Goal: Feedback & Contribution: Submit feedback/report problem

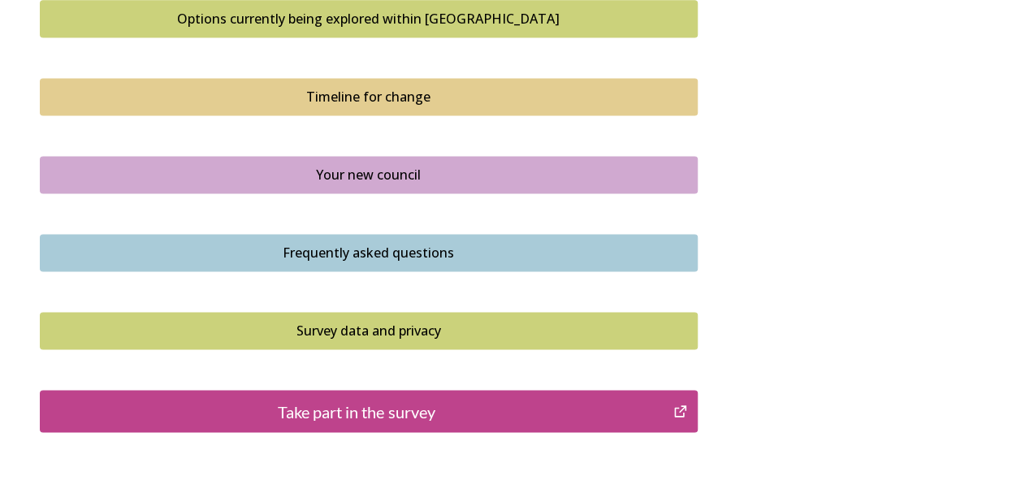
scroll to position [1254, 0]
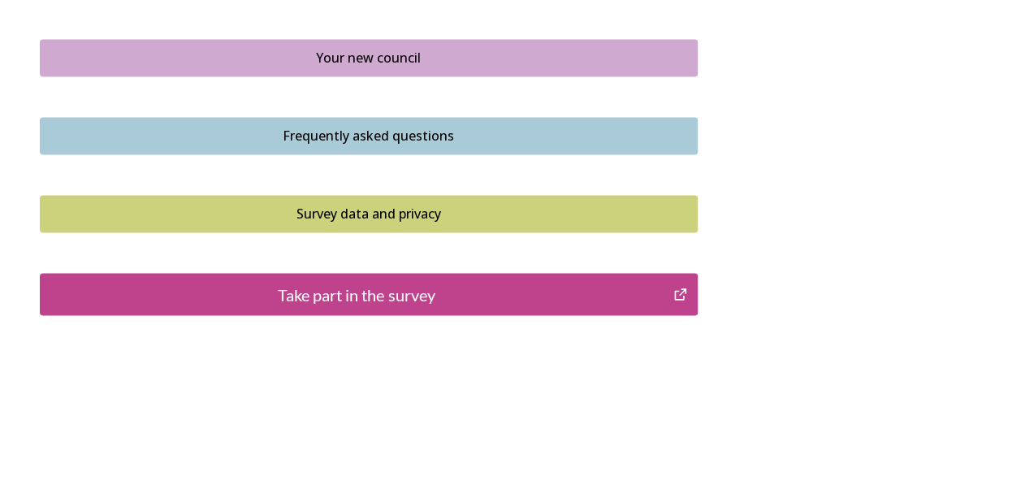
click at [514, 299] on div "Take part in the survey" at bounding box center [357, 294] width 616 height 24
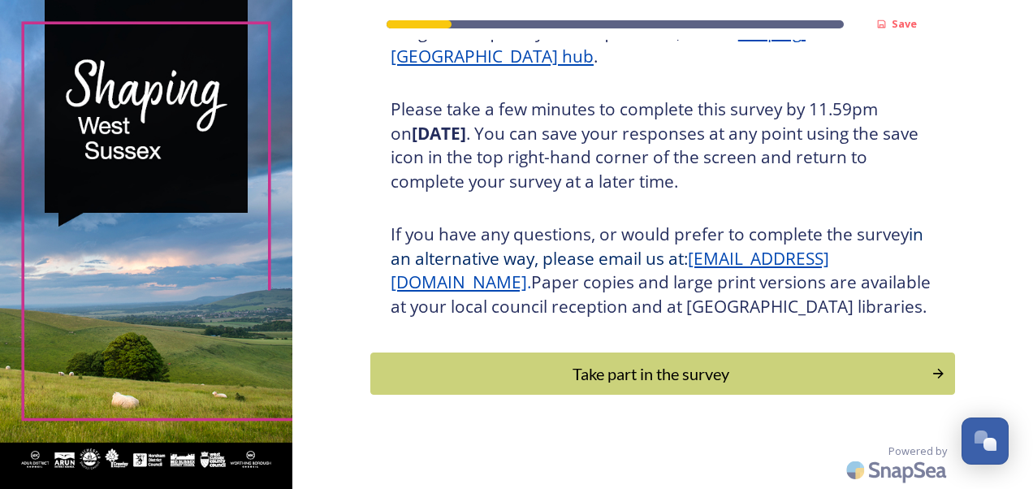
scroll to position [291, 0]
click at [654, 373] on div "Take part in the survey" at bounding box center [650, 373] width 549 height 24
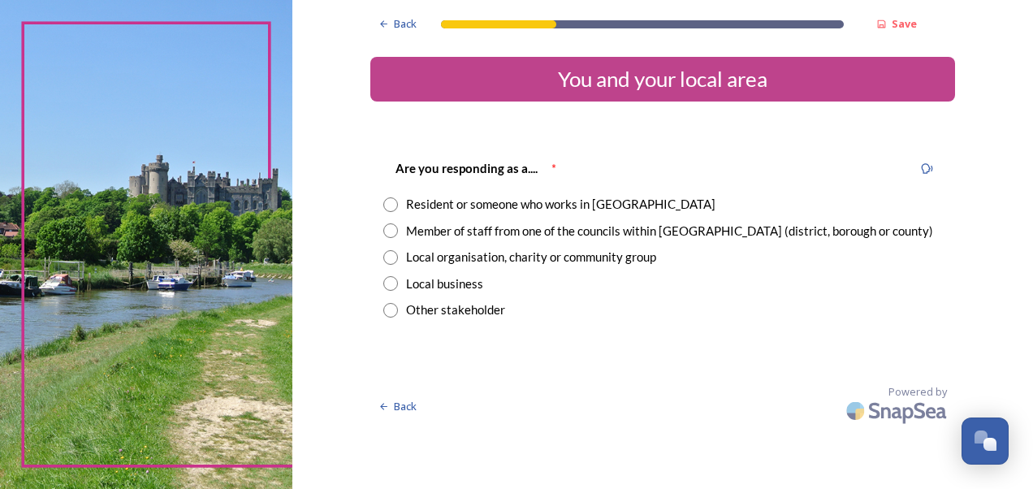
click at [394, 232] on input "radio" at bounding box center [390, 230] width 15 height 15
radio input "true"
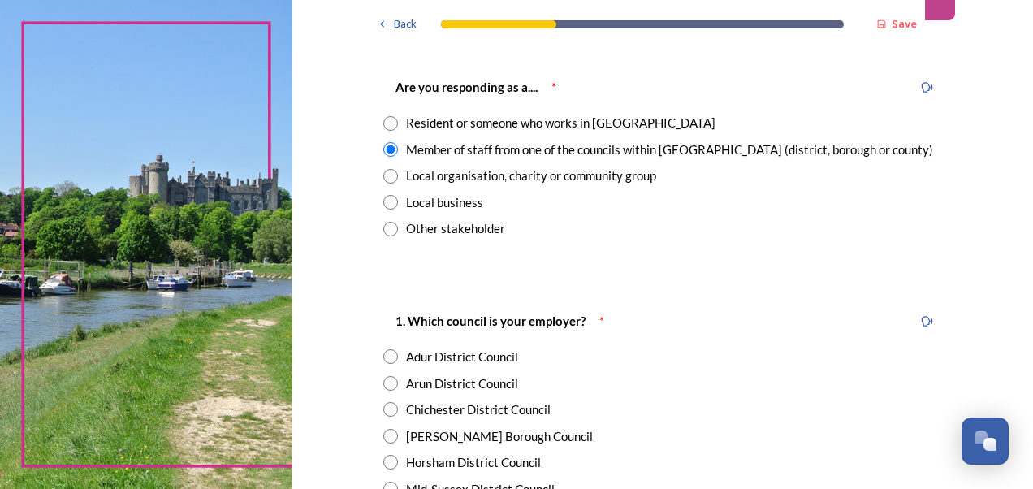
scroll to position [325, 0]
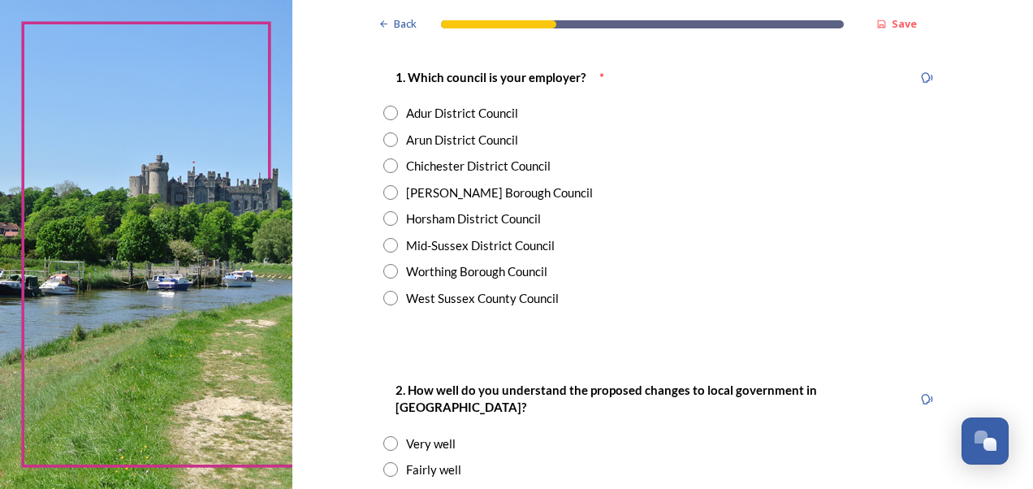
click at [497, 297] on div "West Sussex County Council" at bounding box center [482, 298] width 153 height 19
radio input "true"
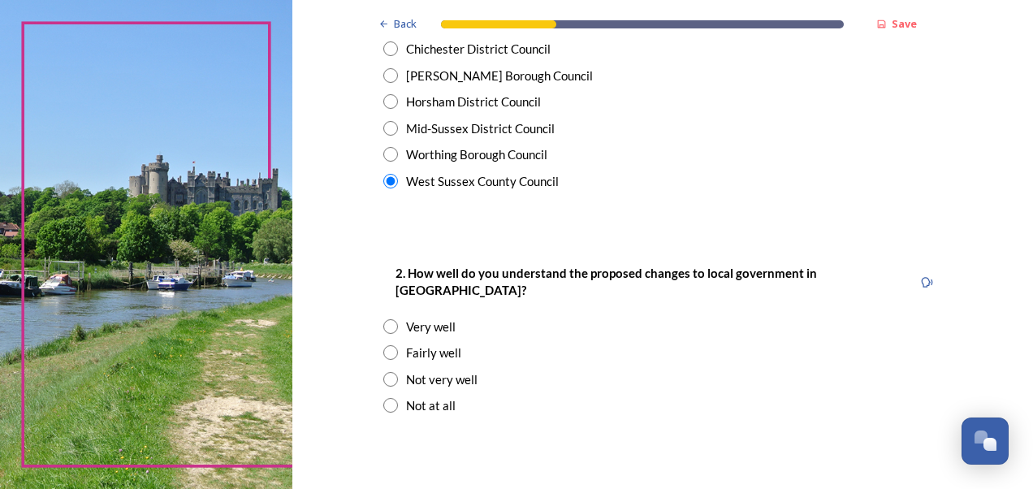
scroll to position [487, 0]
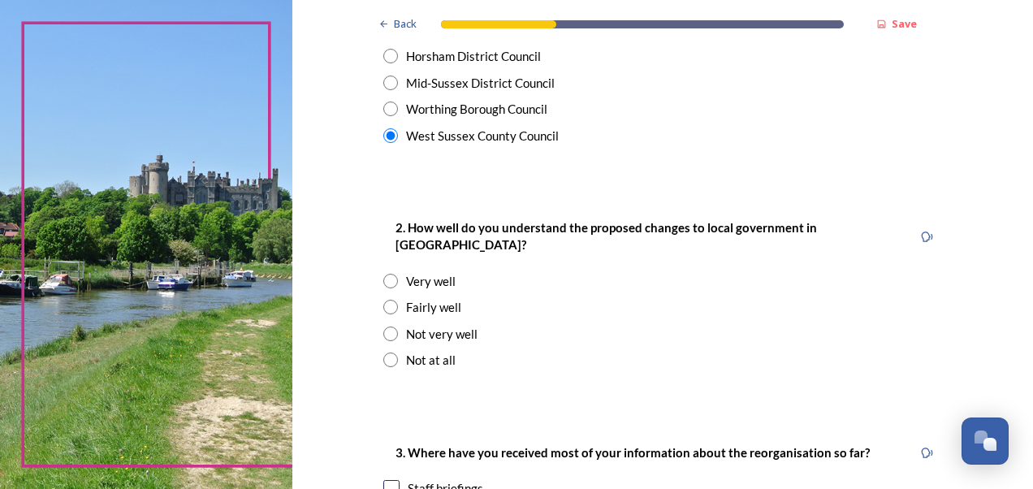
click at [432, 298] on div "Fairly well" at bounding box center [433, 307] width 55 height 19
radio input "true"
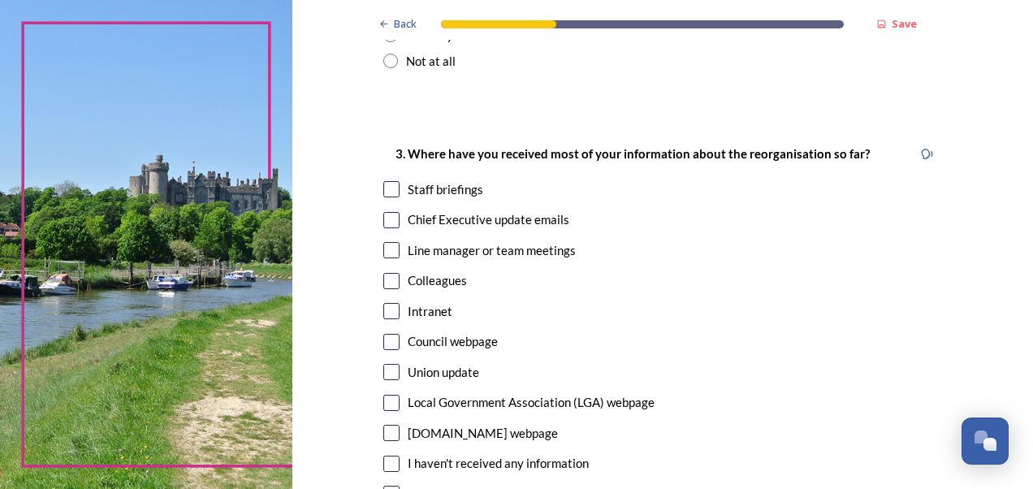
scroll to position [812, 0]
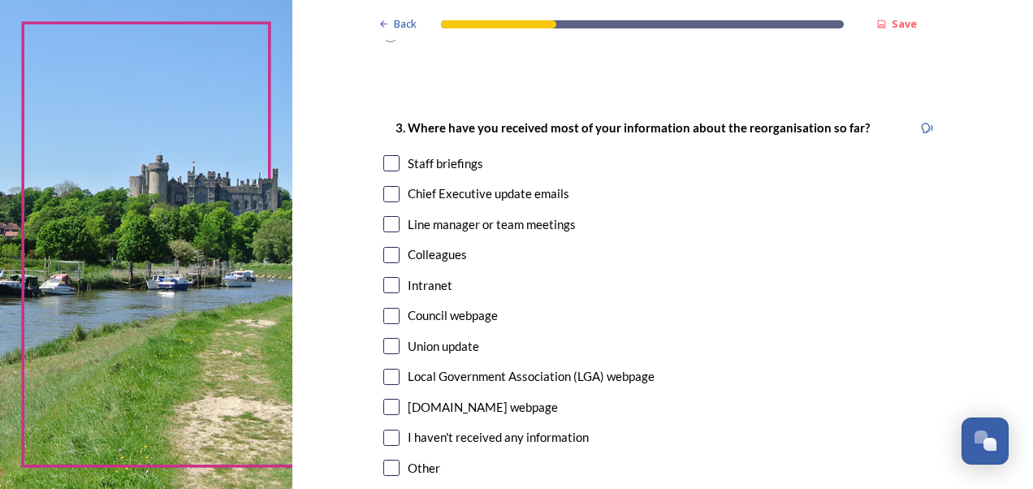
click at [387, 186] on input "checkbox" at bounding box center [391, 194] width 16 height 16
checkbox input "true"
click at [388, 155] on input "checkbox" at bounding box center [391, 163] width 16 height 16
checkbox input "true"
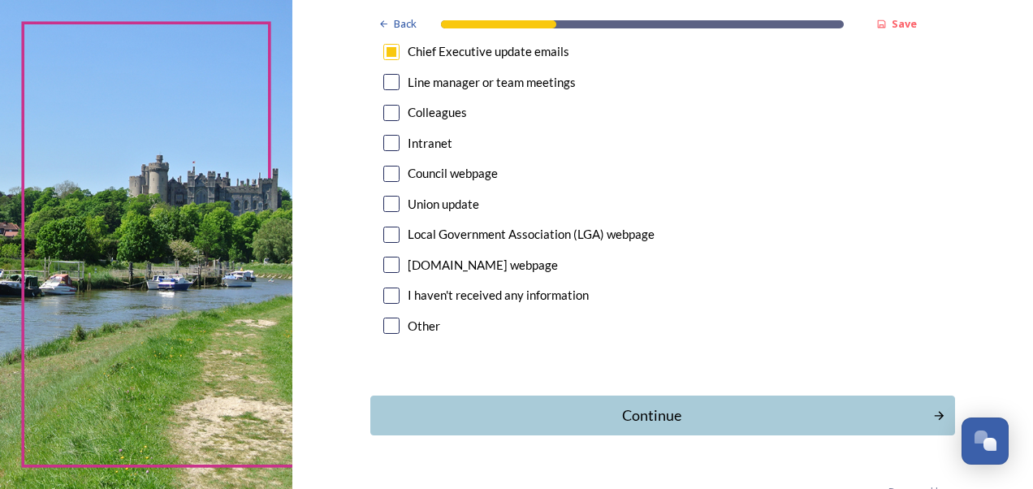
scroll to position [977, 0]
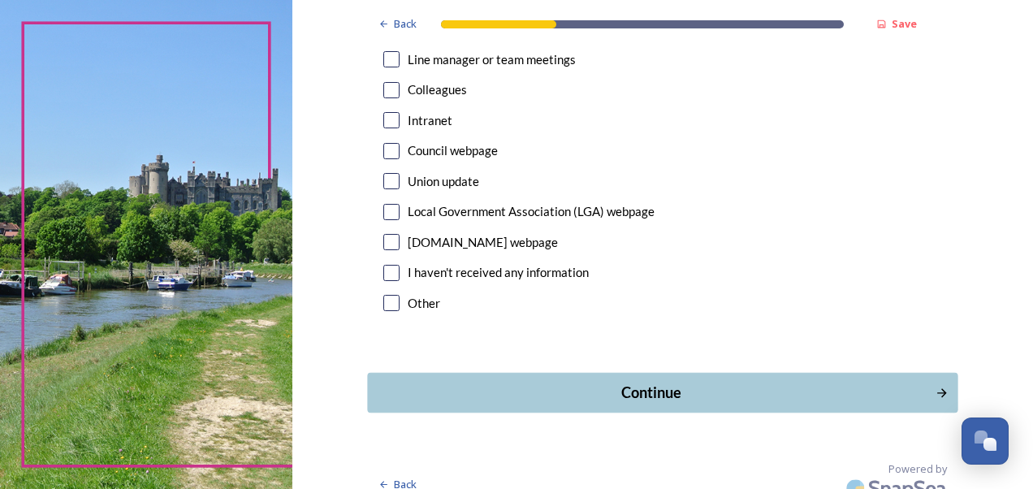
click at [689, 388] on button "Continue" at bounding box center [662, 393] width 590 height 40
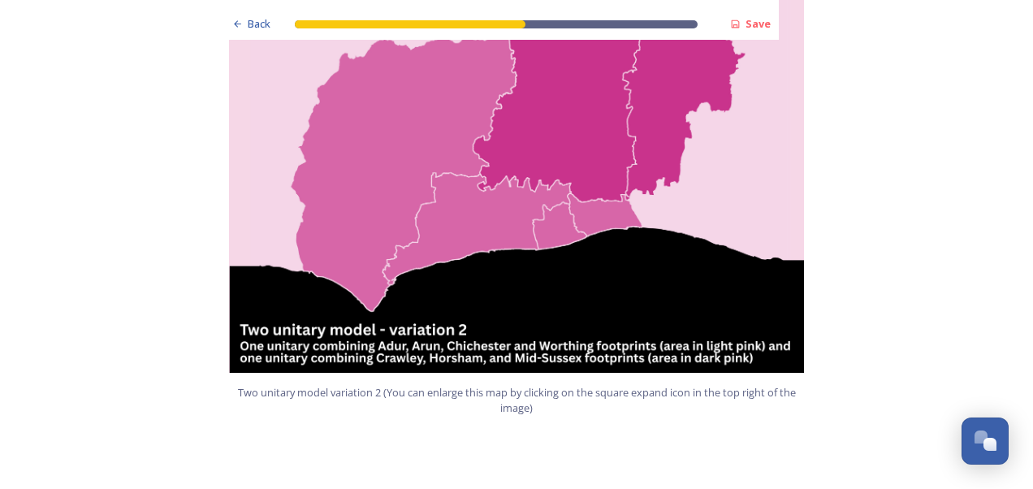
scroll to position [1949, 0]
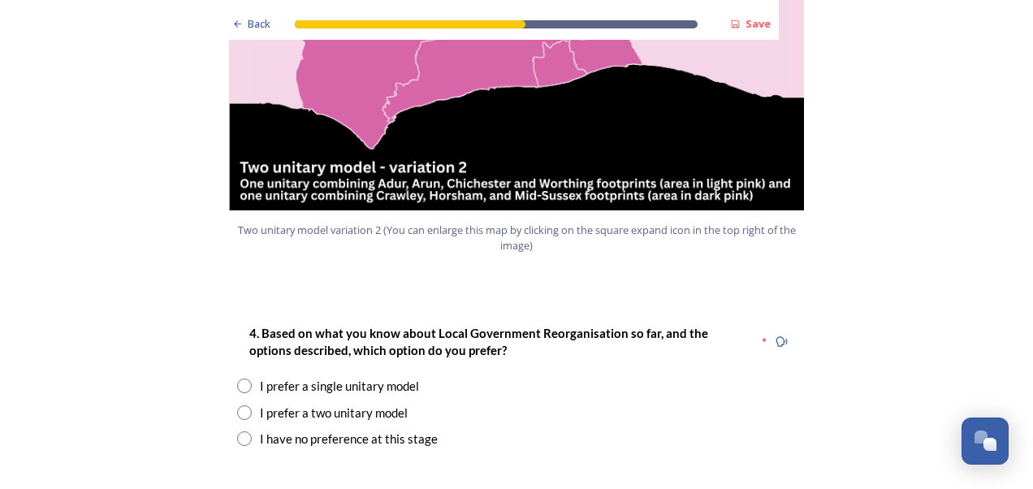
click at [378, 377] on div "I prefer a single unitary model" at bounding box center [339, 386] width 159 height 19
radio input "true"
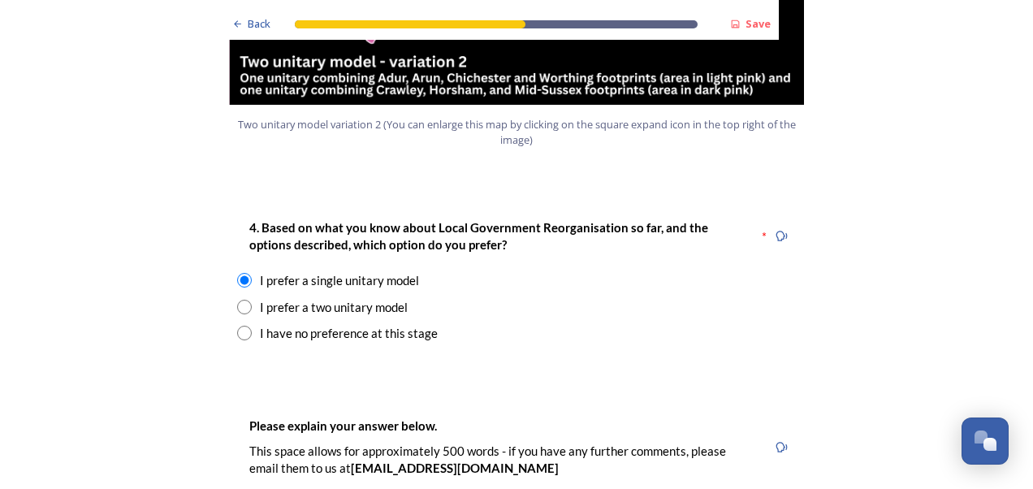
scroll to position [2111, 0]
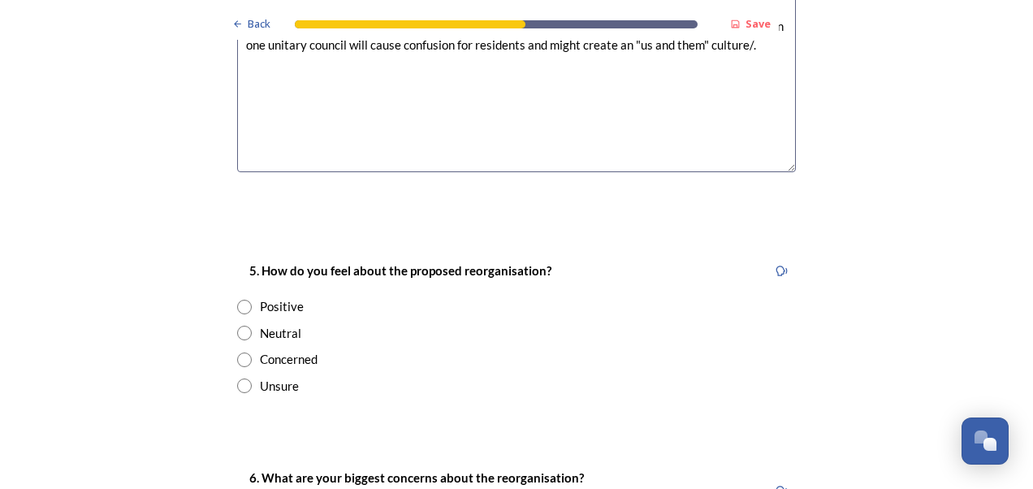
scroll to position [2598, 0]
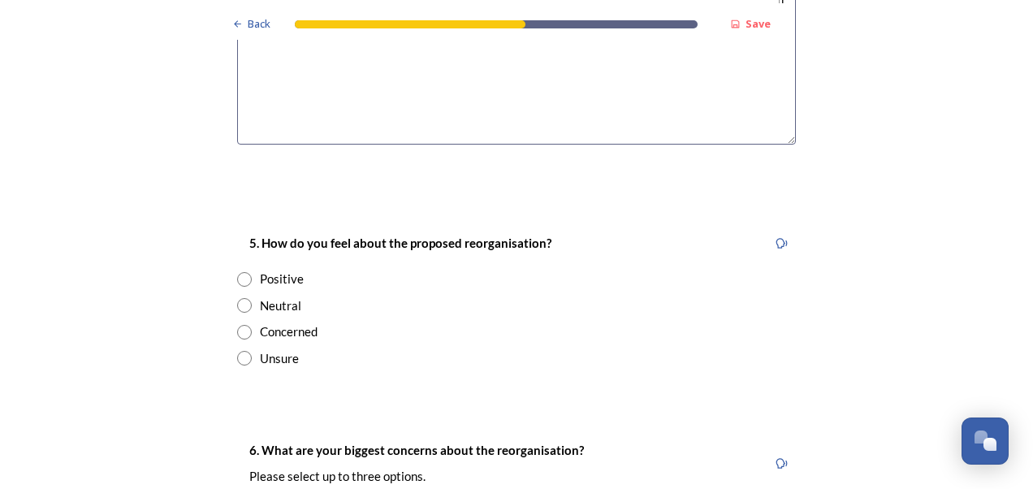
type textarea "It feels like a good opportunity to unite us as one whole council, rather than …"
click at [237, 272] on input "radio" at bounding box center [244, 279] width 15 height 15
radio input "true"
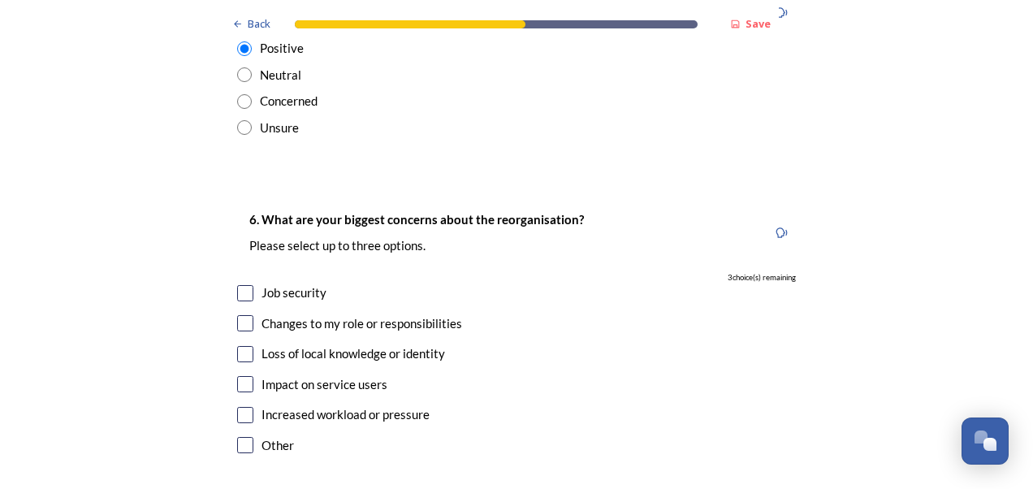
scroll to position [2842, 0]
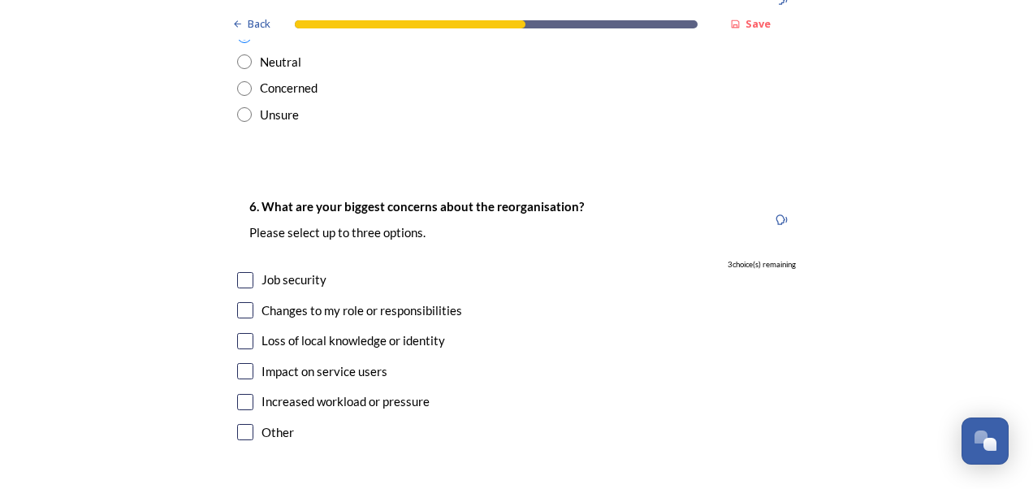
click at [237, 272] on input "checkbox" at bounding box center [245, 280] width 16 height 16
checkbox input "true"
click at [240, 302] on input "checkbox" at bounding box center [245, 310] width 16 height 16
checkbox input "true"
click at [242, 363] on input "checkbox" at bounding box center [245, 371] width 16 height 16
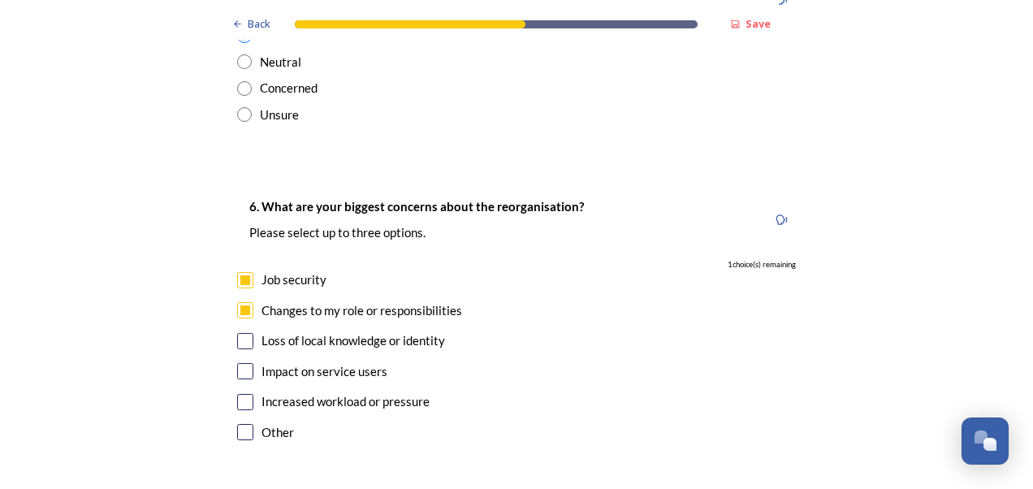
checkbox input "true"
click at [239, 362] on div "6. What are your biggest concerns about the reorganisation? Please select up to…" at bounding box center [516, 320] width 585 height 281
drag, startPoint x: 239, startPoint y: 362, endPoint x: 245, endPoint y: 356, distance: 9.2
click at [243, 394] on input "checkbox" at bounding box center [245, 402] width 16 height 16
drag, startPoint x: 242, startPoint y: 356, endPoint x: 360, endPoint y: 354, distance: 117.8
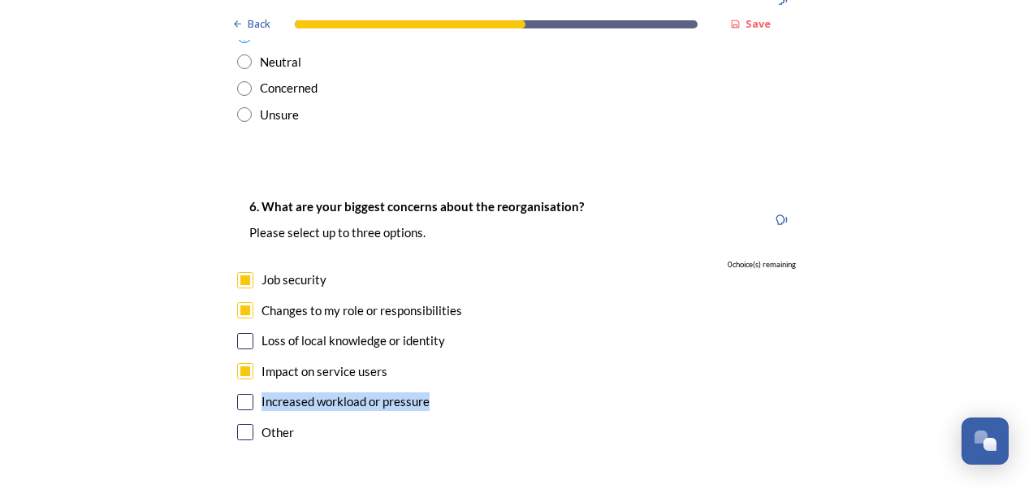
click at [243, 394] on input "checkbox" at bounding box center [245, 402] width 16 height 16
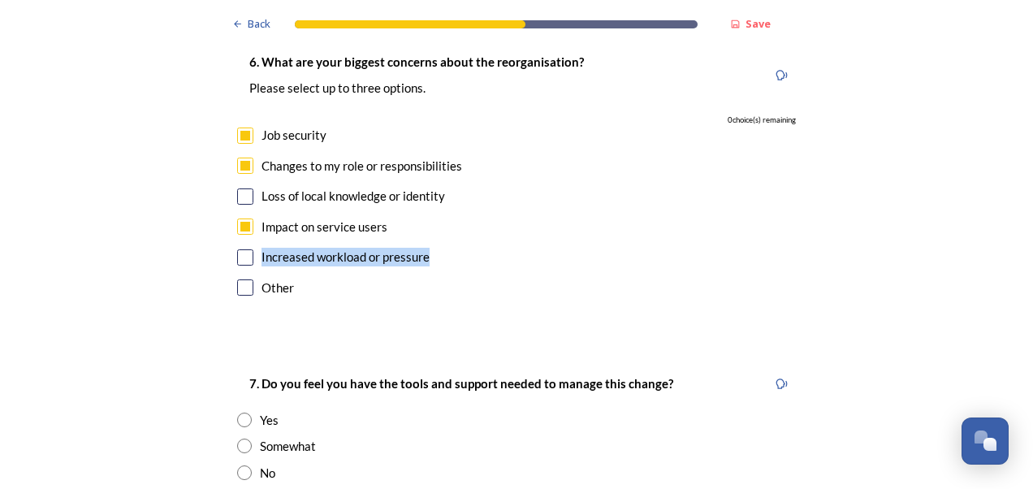
scroll to position [2923, 0]
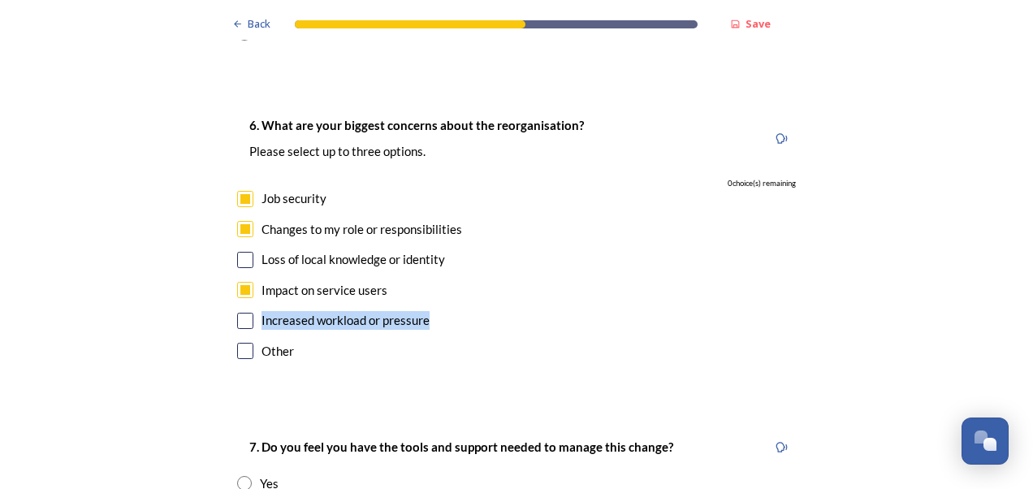
click at [239, 313] on input "checkbox" at bounding box center [245, 321] width 16 height 16
checkbox input "false"
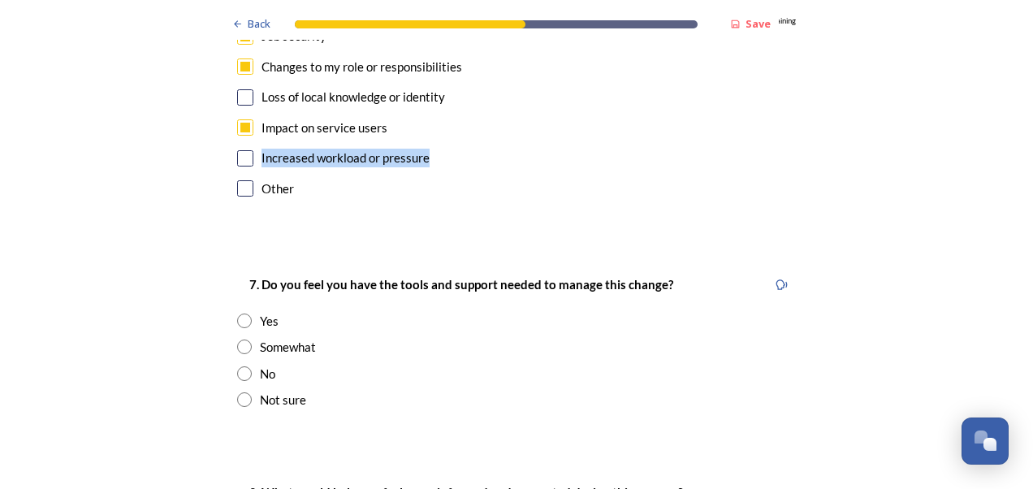
click at [239, 313] on input "radio" at bounding box center [244, 320] width 15 height 15
radio input "true"
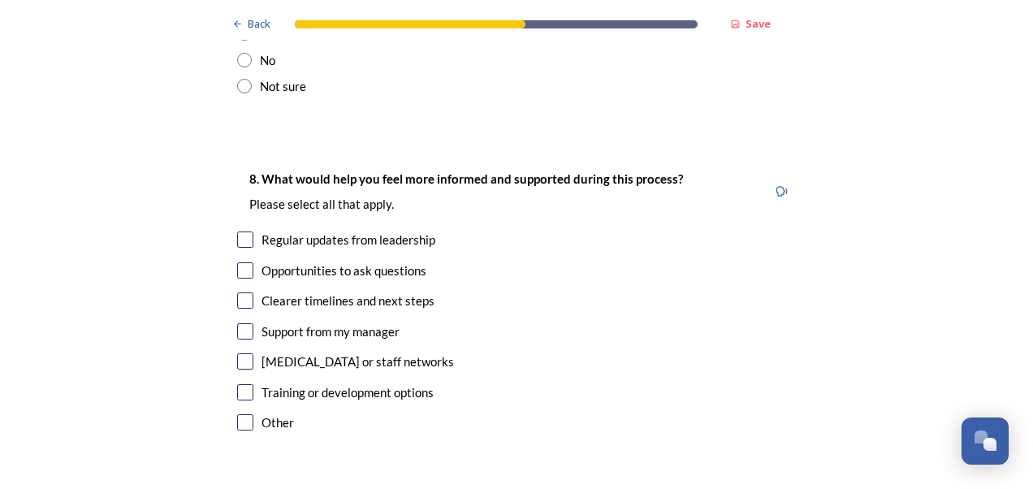
scroll to position [3410, 0]
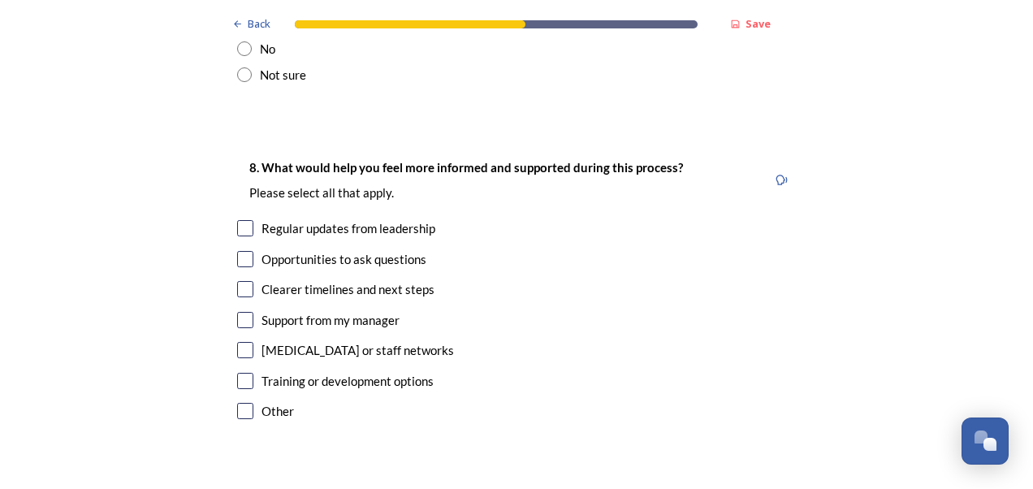
click at [237, 220] on input "checkbox" at bounding box center [245, 228] width 16 height 16
checkbox input "true"
click at [240, 281] on input "checkbox" at bounding box center [245, 289] width 16 height 16
checkbox input "true"
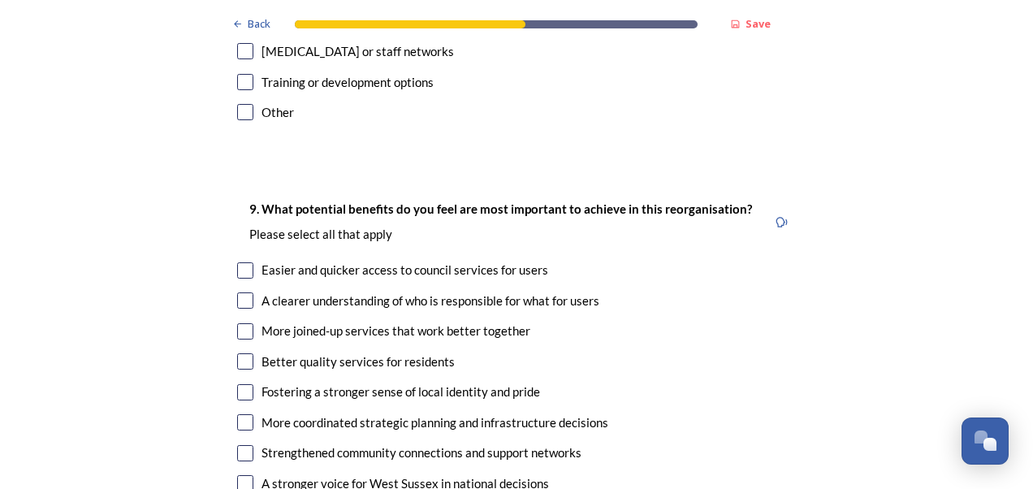
scroll to position [3735, 0]
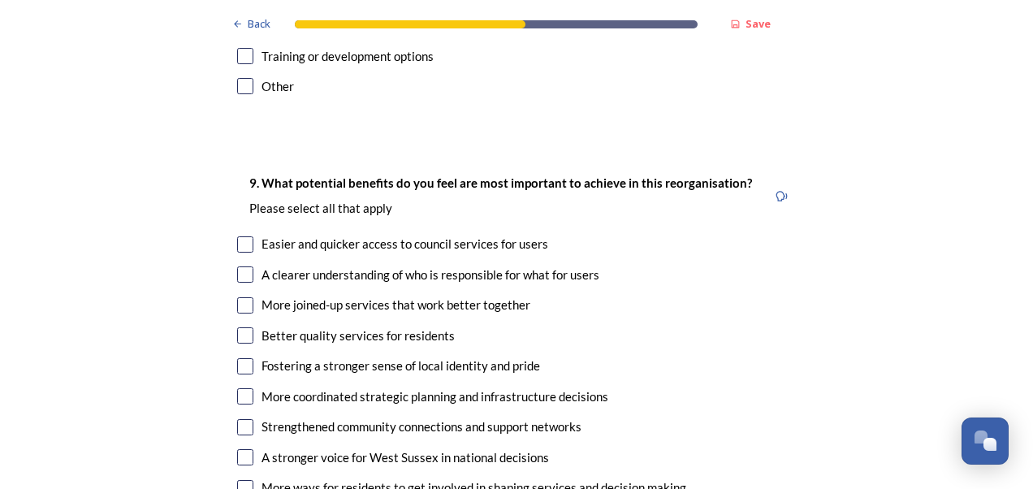
click at [240, 266] on input "checkbox" at bounding box center [245, 274] width 16 height 16
checkbox input "true"
click at [237, 297] on input "checkbox" at bounding box center [245, 305] width 16 height 16
checkbox input "true"
click at [244, 327] on input "checkbox" at bounding box center [245, 335] width 16 height 16
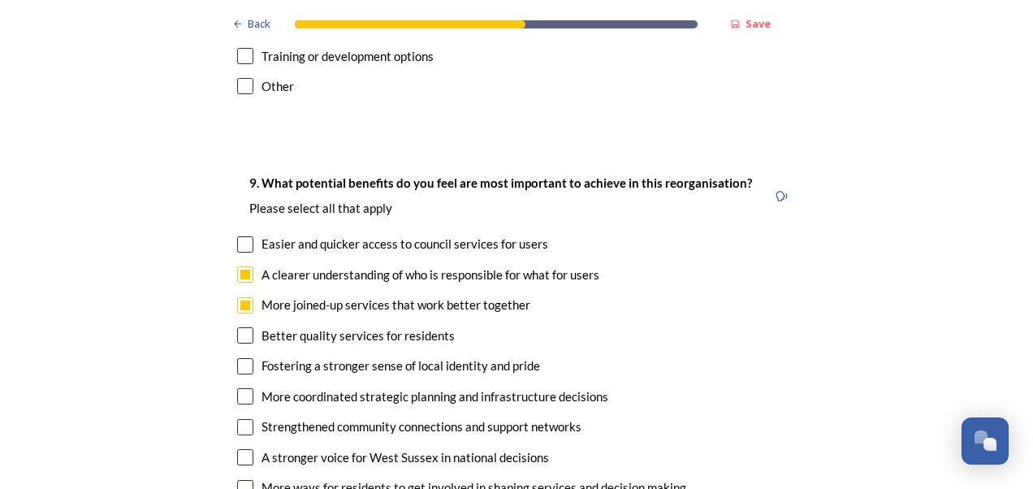
checkbox input "true"
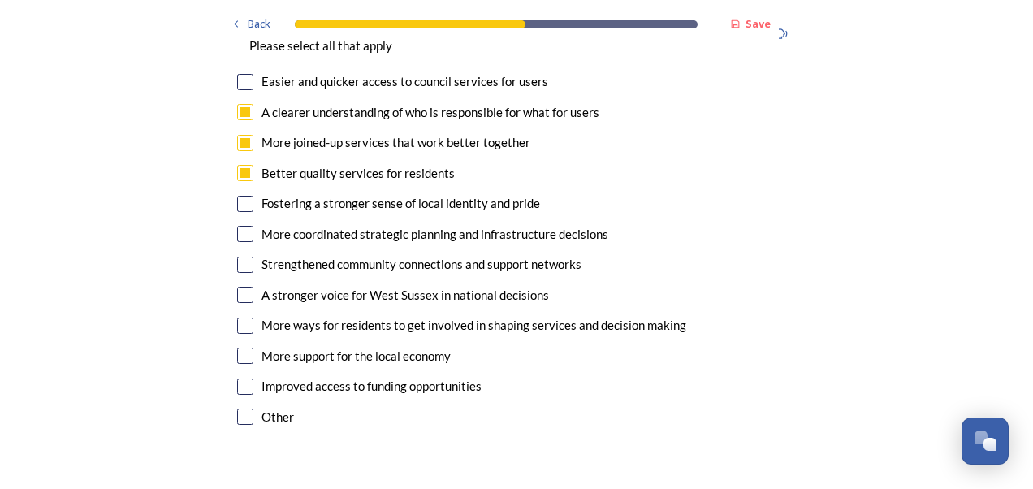
scroll to position [3816, 0]
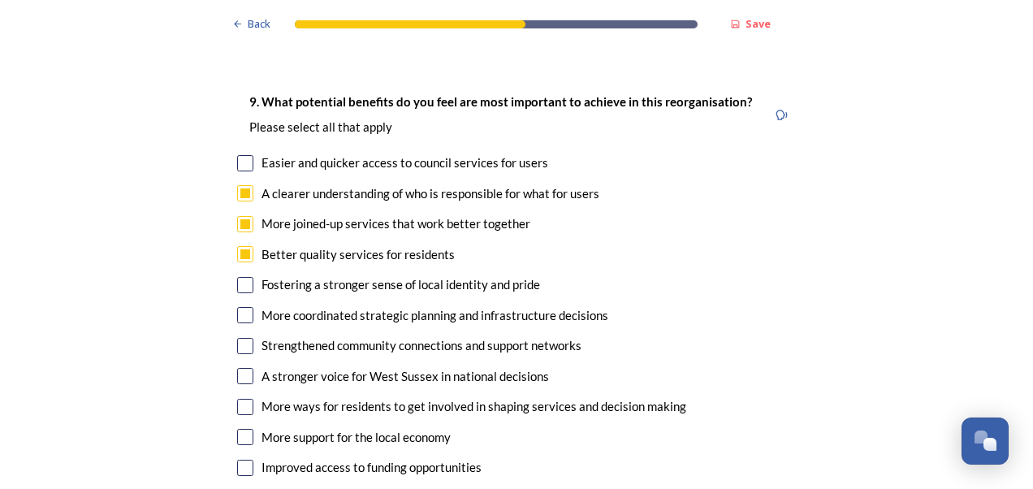
click at [242, 338] on input "checkbox" at bounding box center [245, 346] width 16 height 16
checkbox input "true"
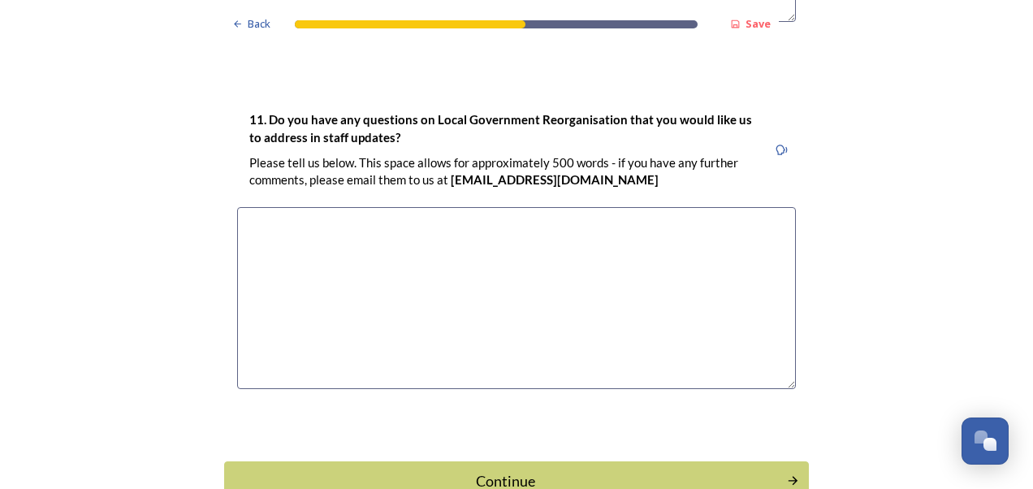
scroll to position [4662, 0]
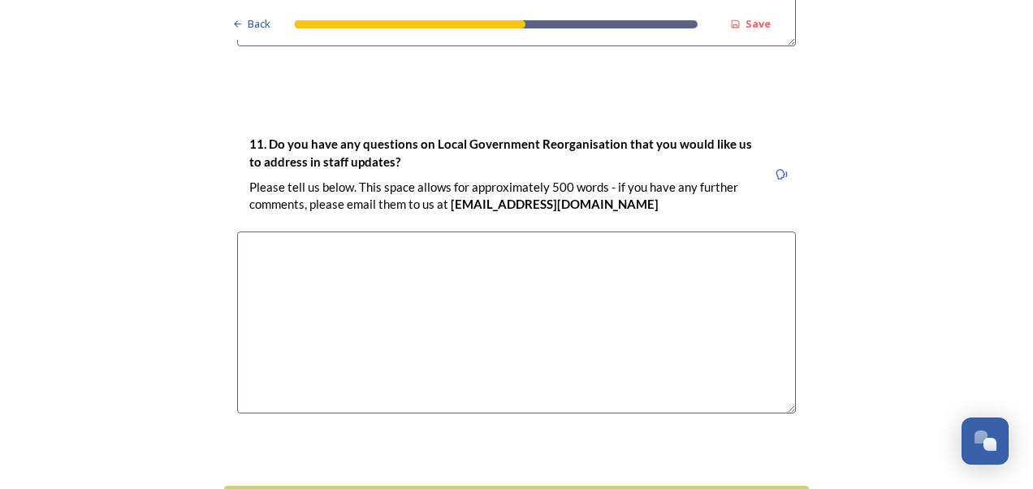
click at [507, 269] on textarea at bounding box center [516, 322] width 559 height 183
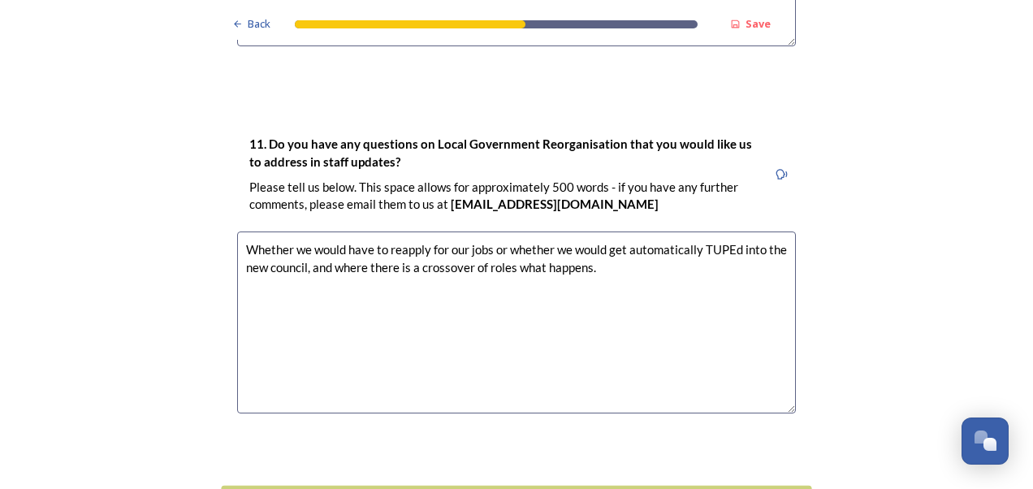
type textarea "Whether we would have to reapply for our jobs or whether we would get automatic…"
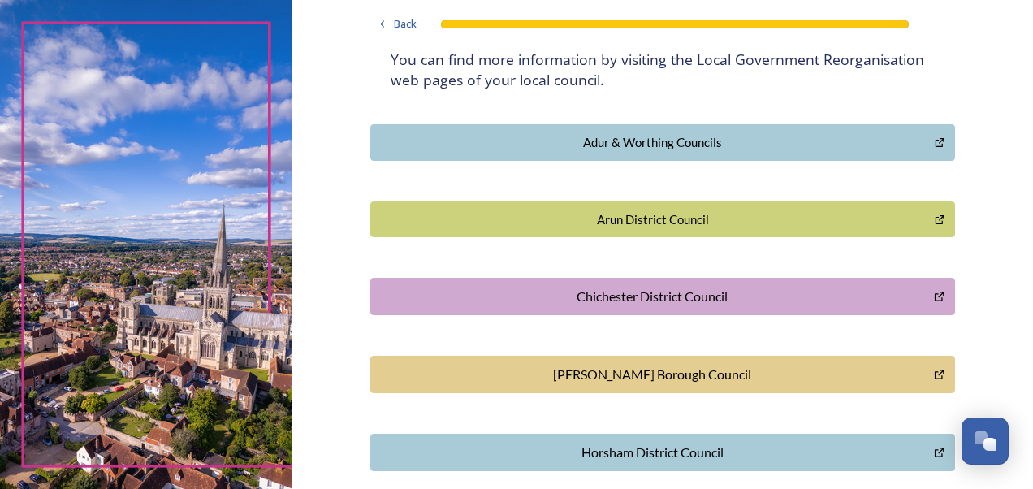
scroll to position [554, 0]
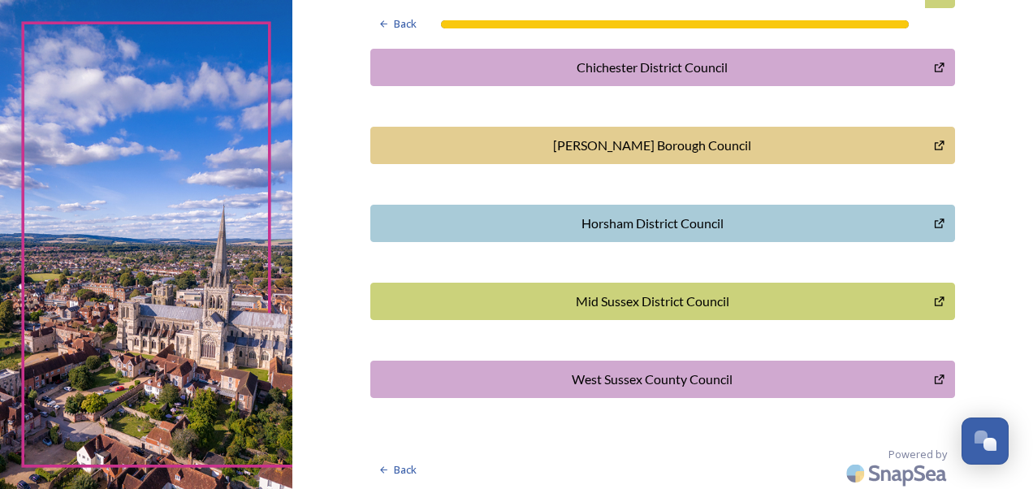
click at [665, 384] on div "West Sussex County Council" at bounding box center [652, 378] width 546 height 19
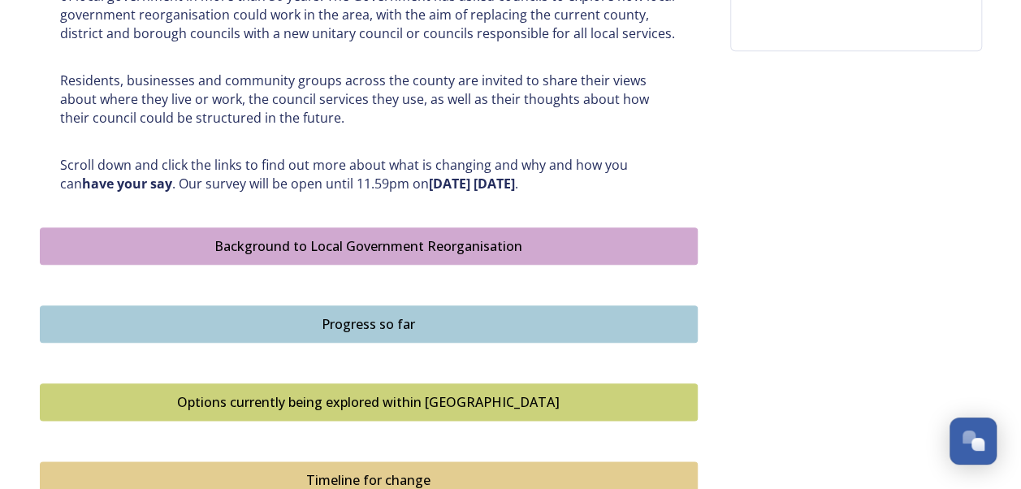
scroll to position [779, 0]
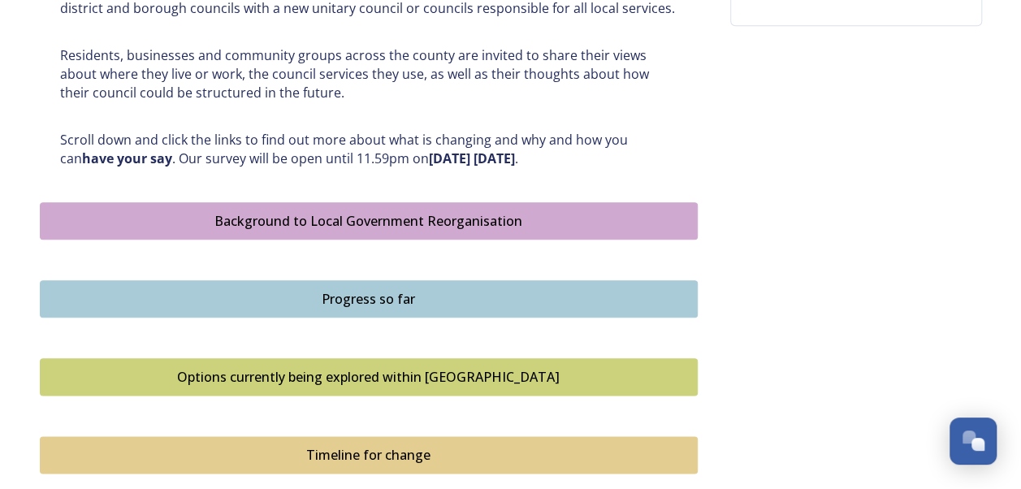
click at [362, 219] on div "Background to Local Government Reorganisation" at bounding box center [369, 220] width 640 height 19
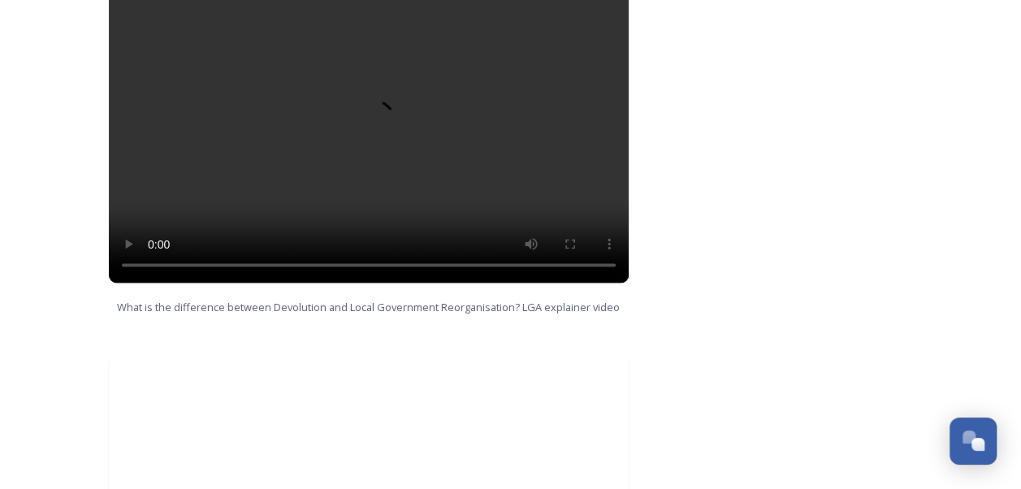
scroll to position [1543, 0]
